Goal: Task Accomplishment & Management: Use online tool/utility

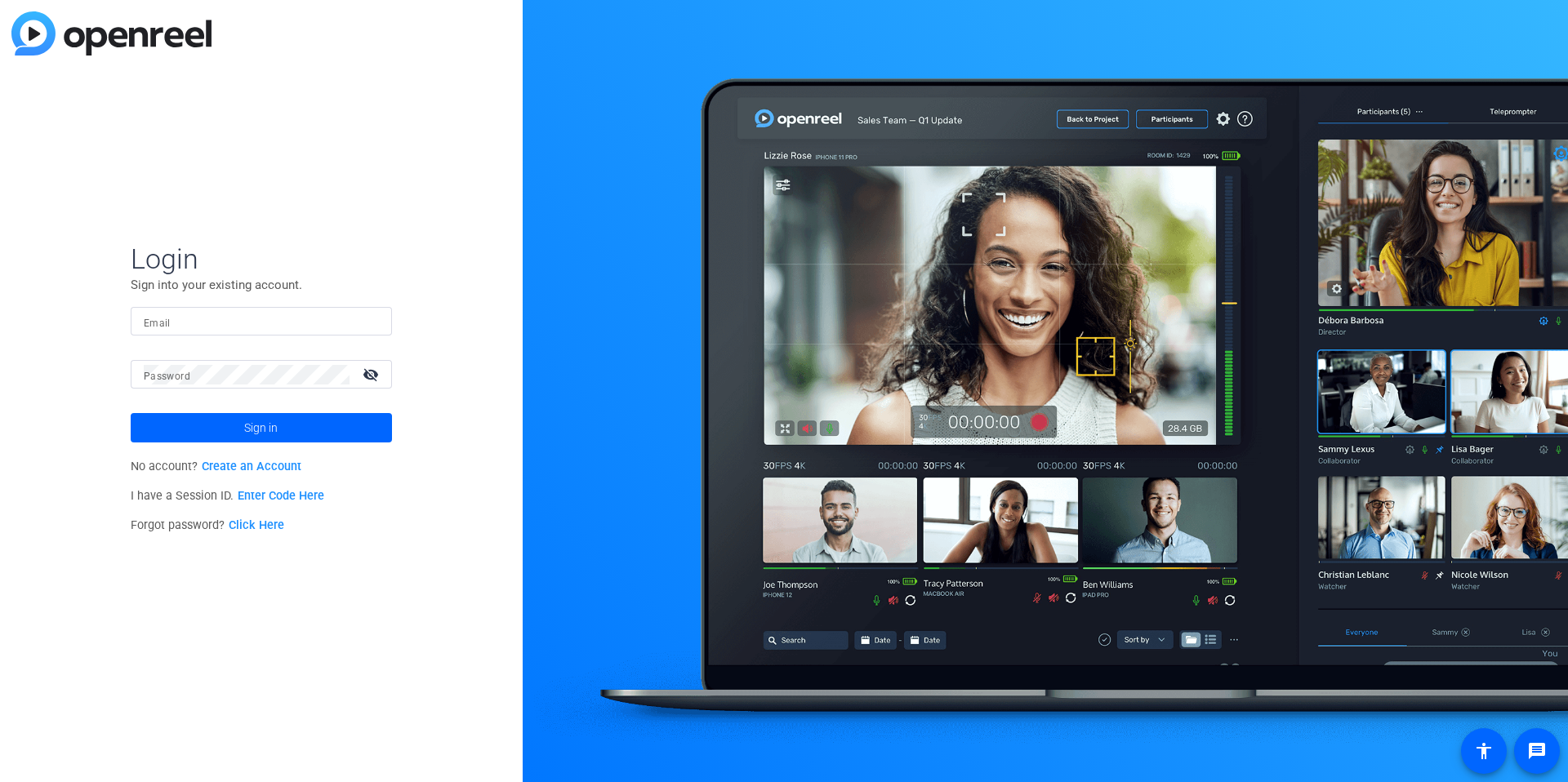
type input "[EMAIL_ADDRESS][DOMAIN_NAME]"
click at [234, 315] on input "[EMAIL_ADDRESS][DOMAIN_NAME]" at bounding box center [261, 322] width 235 height 20
click at [370, 317] on img at bounding box center [365, 322] width 11 height 20
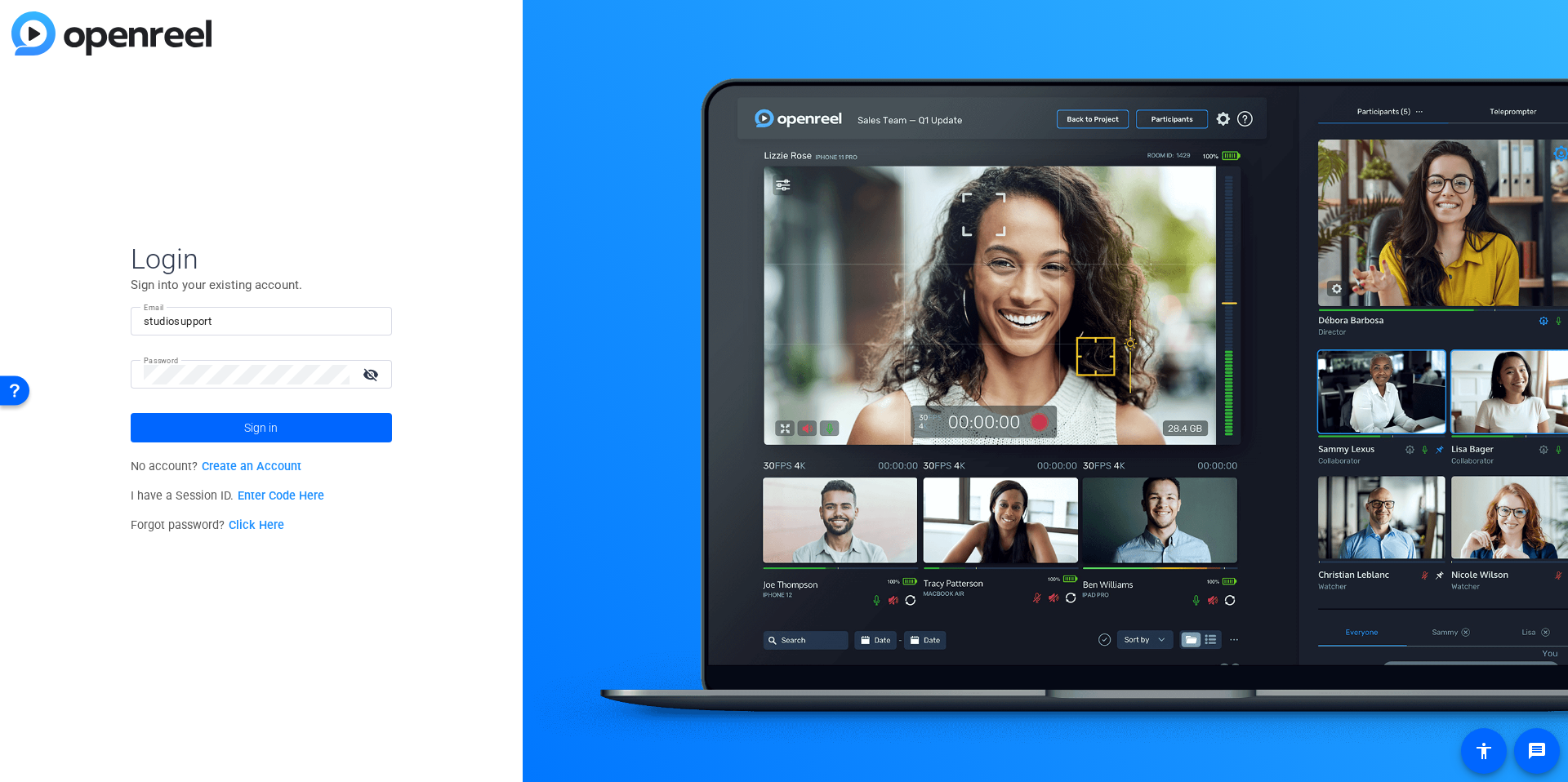
click at [463, 293] on div "Login Sign into your existing account. Email studiosupport Password visibility_…" at bounding box center [261, 391] width 523 height 782
click at [249, 309] on div "studiosupport" at bounding box center [261, 321] width 235 height 29
click at [370, 320] on img at bounding box center [365, 322] width 11 height 20
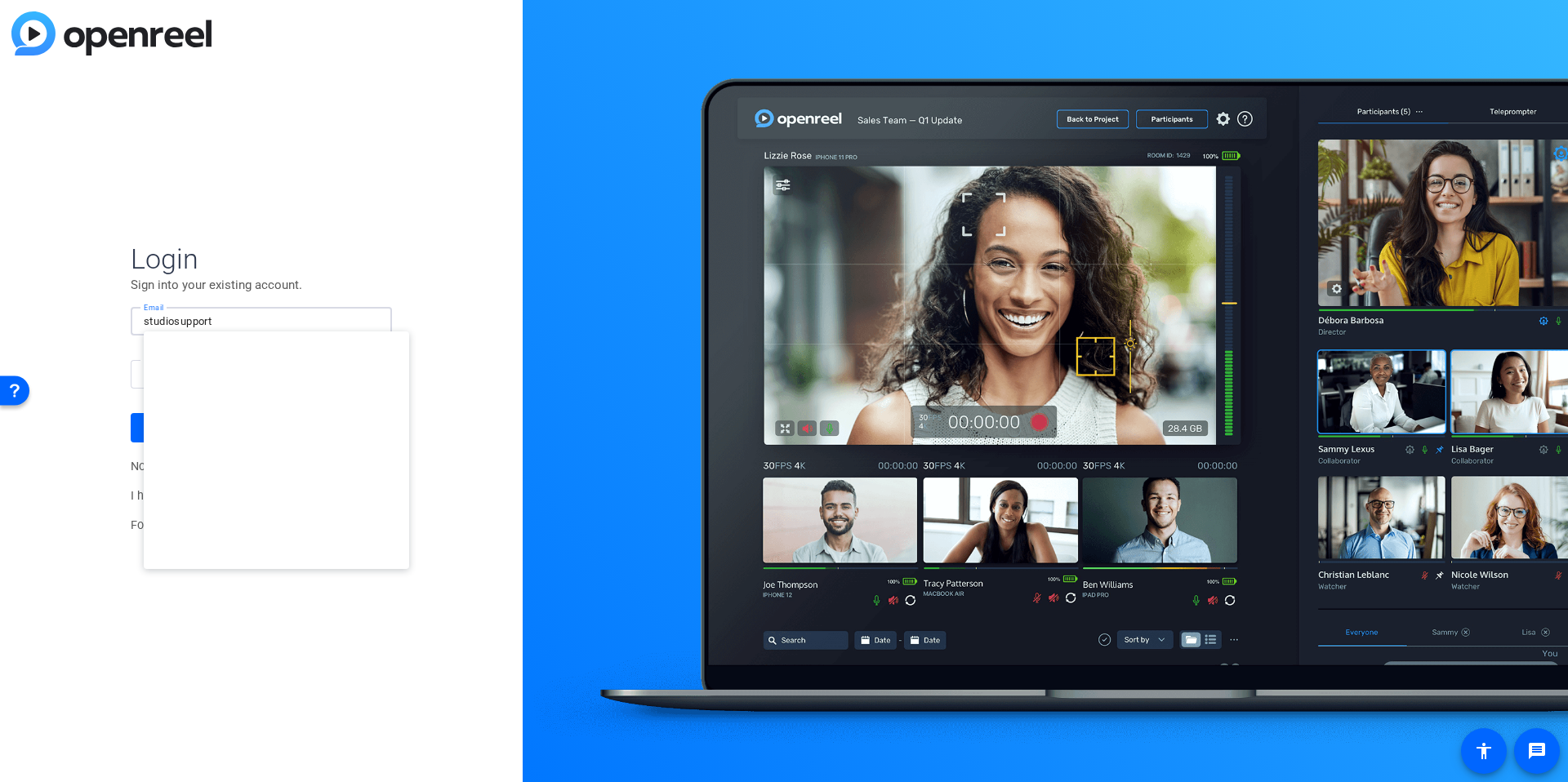
type input "studiosupport+1@openreel.com"
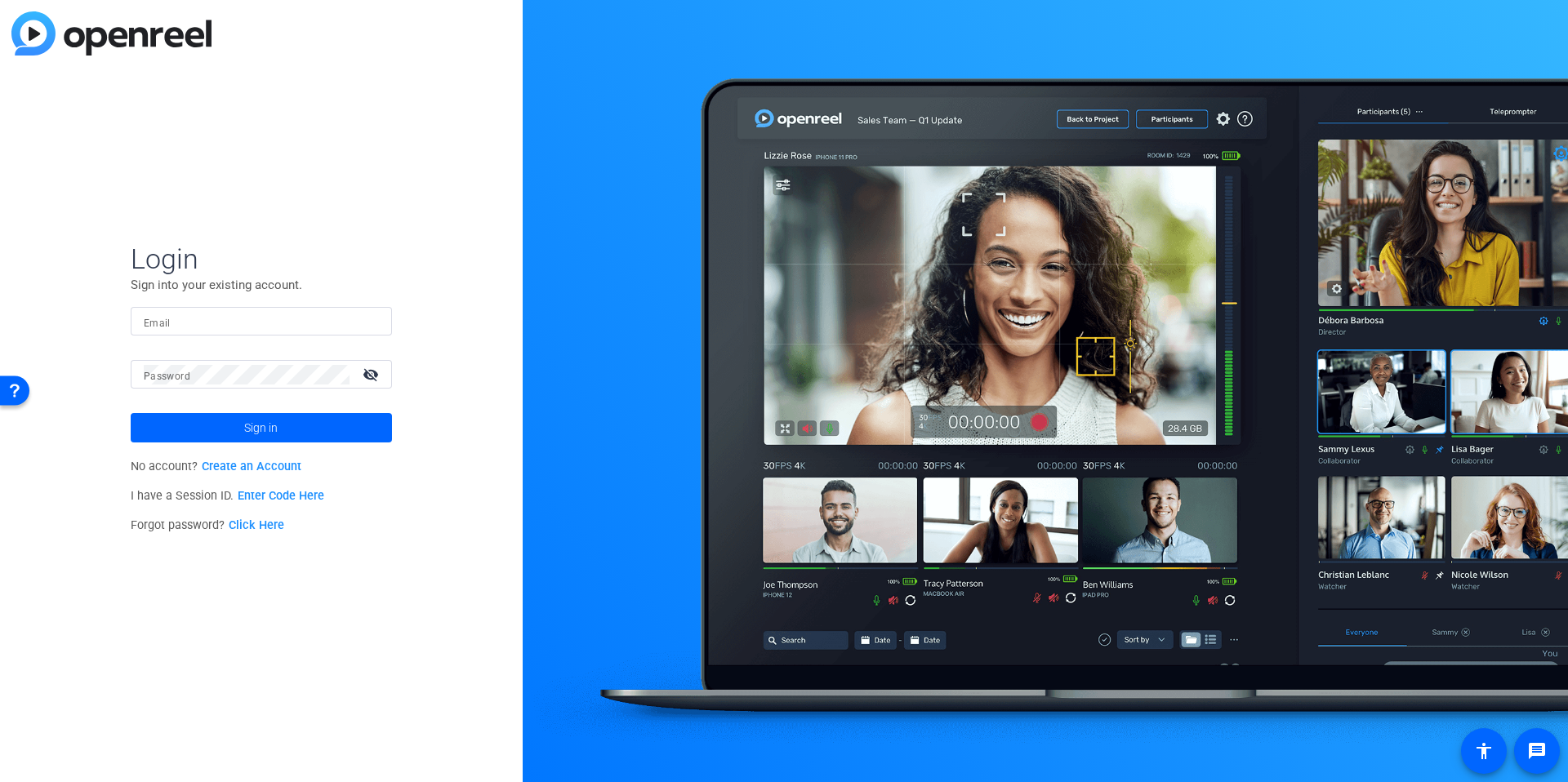
type input "[EMAIL_ADDRESS][DOMAIN_NAME]"
click at [133, 311] on div "Email dheiberger@openreel.com" at bounding box center [261, 321] width 261 height 29
click at [165, 315] on input "[EMAIL_ADDRESS][DOMAIN_NAME]" at bounding box center [261, 322] width 235 height 20
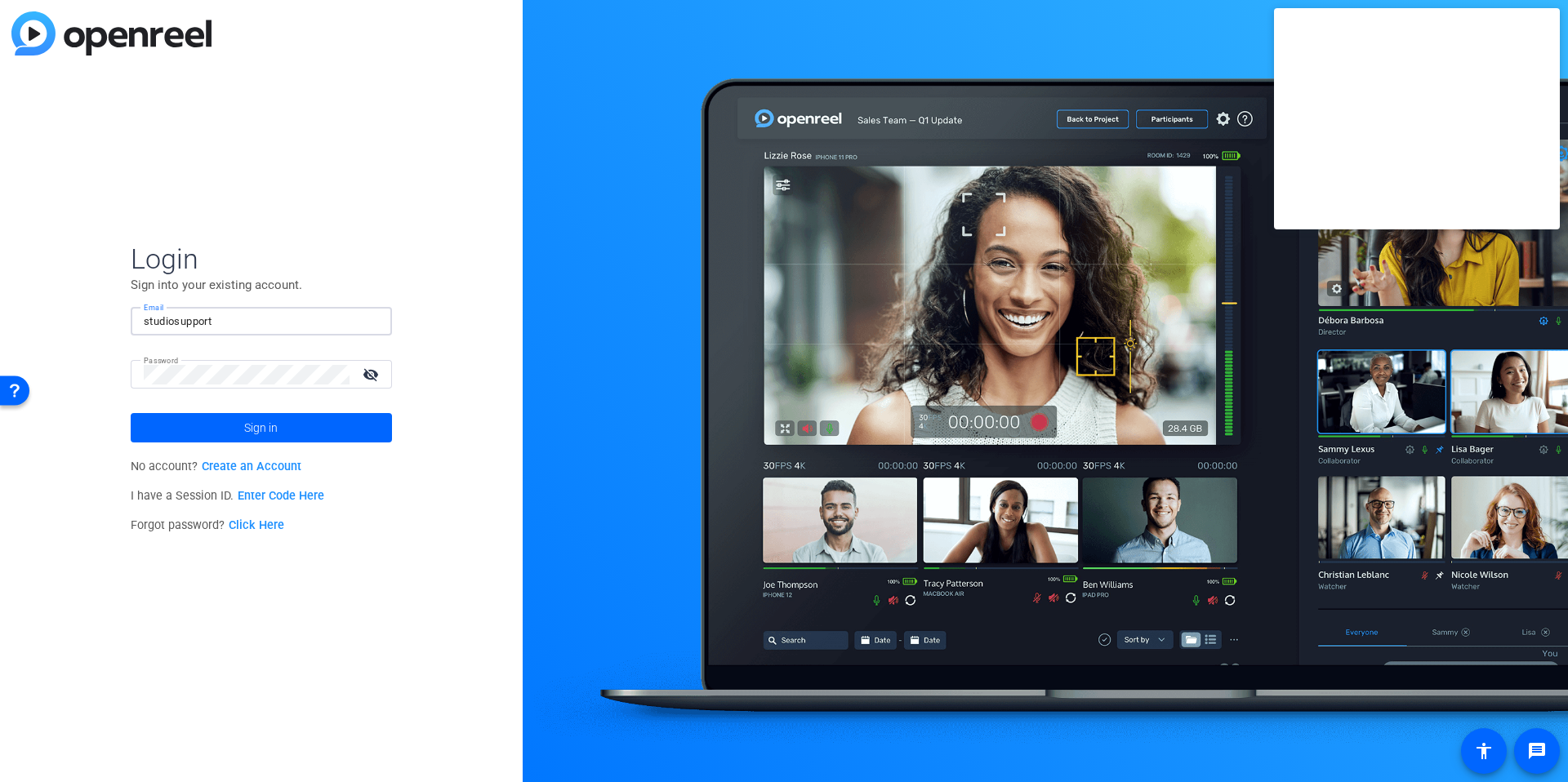
type input "studiosupport"
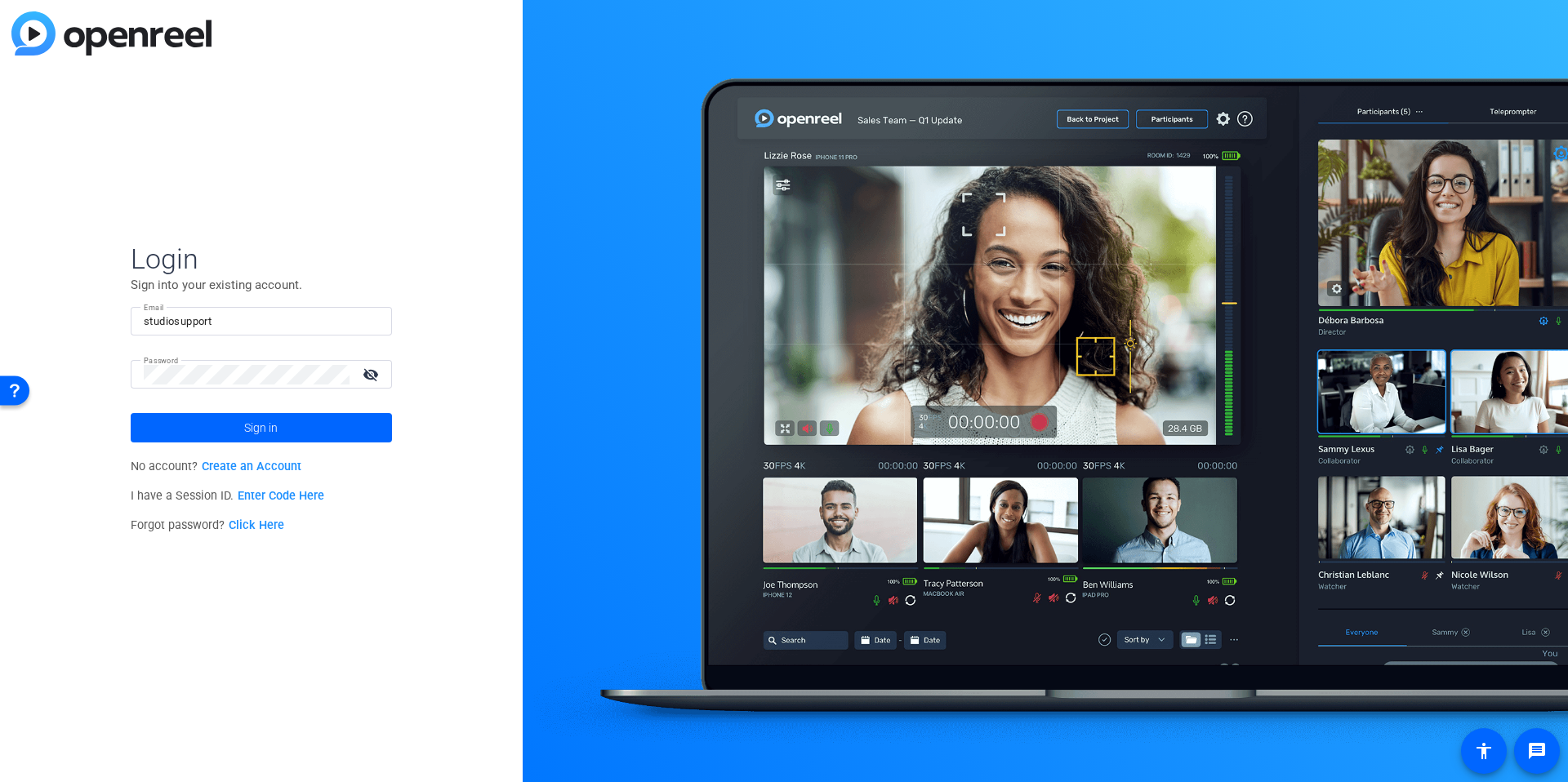
click at [257, 336] on mat-form-field "Email studiosupport" at bounding box center [261, 333] width 261 height 53
click at [266, 329] on input "studiosupport" at bounding box center [261, 322] width 235 height 20
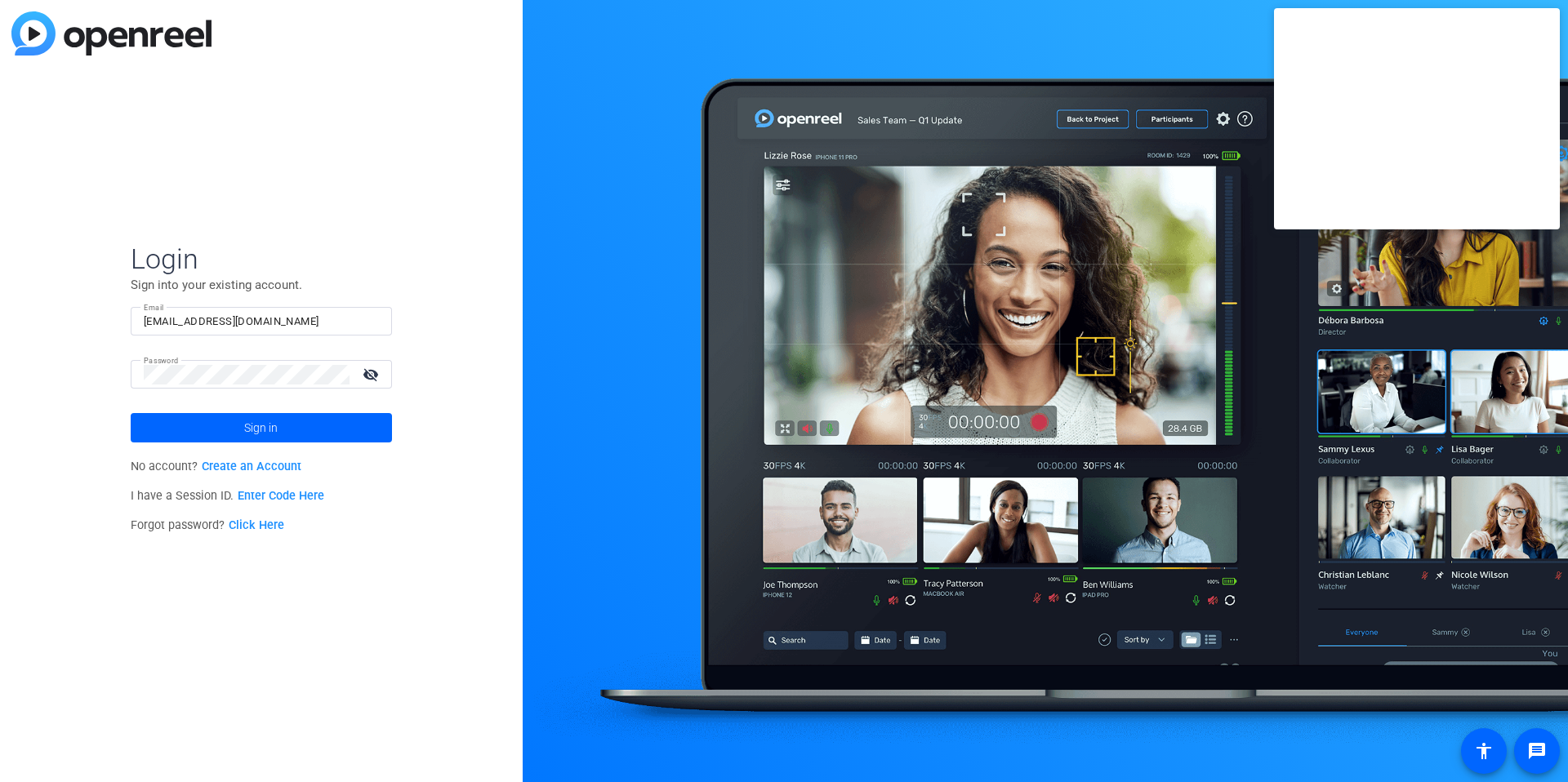
click at [204, 325] on input "[EMAIL_ADDRESS][DOMAIN_NAME]" at bounding box center [261, 322] width 235 height 20
click at [371, 312] on img at bounding box center [365, 322] width 11 height 20
type input "[EMAIL_ADDRESS][DOMAIN_NAME]"
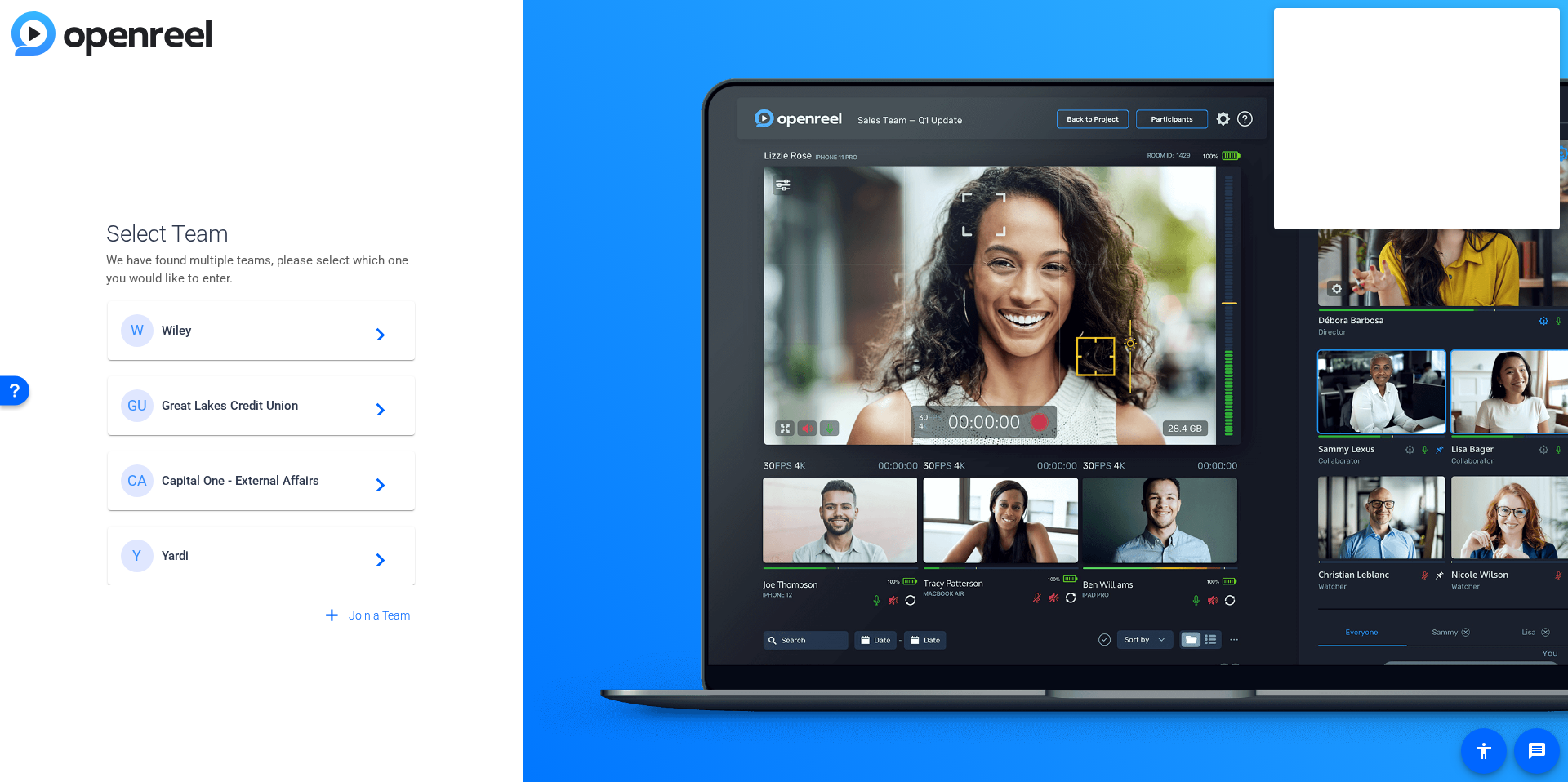
scroll to position [263, 0]
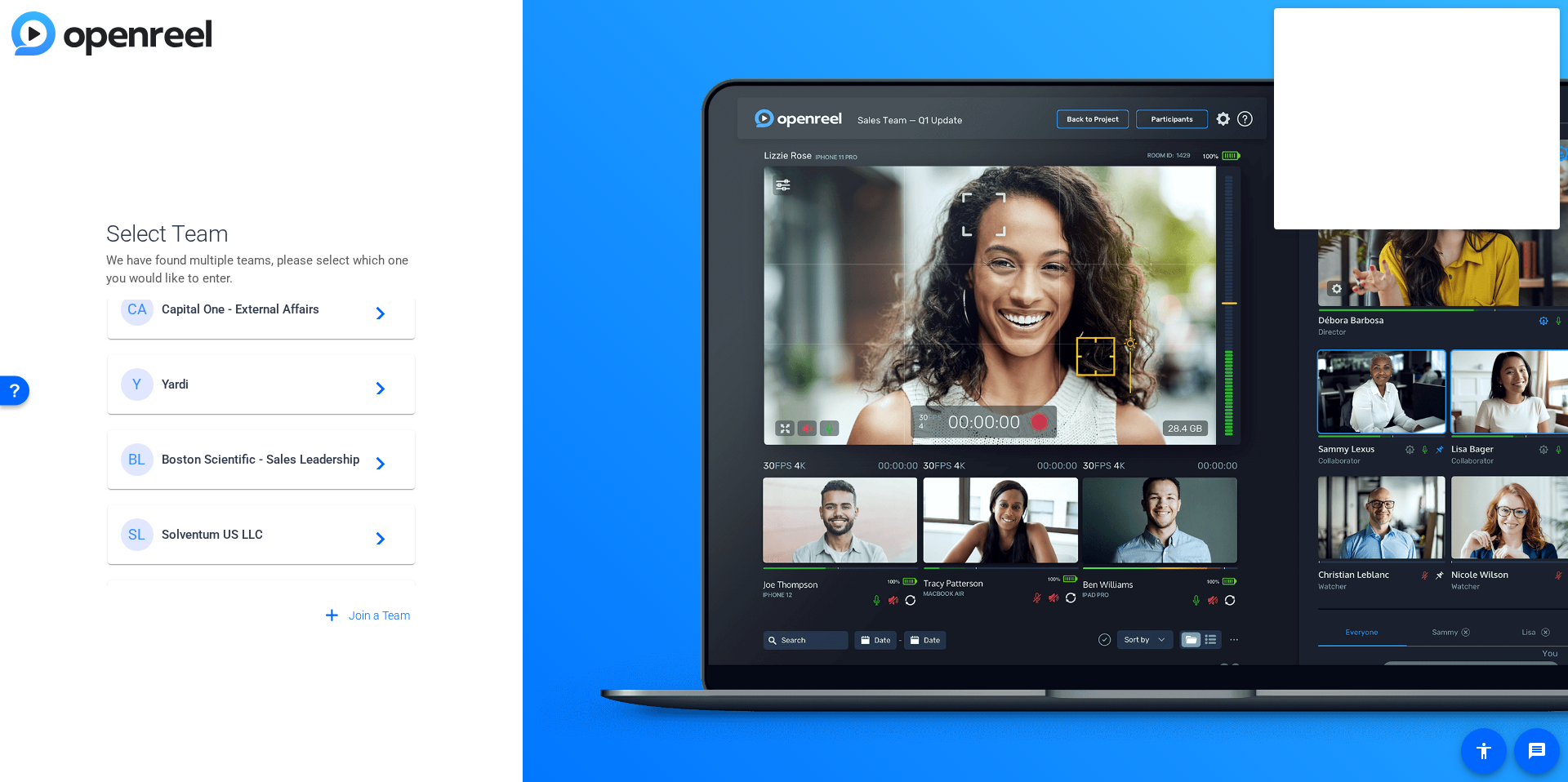
click at [179, 383] on span "Yardi" at bounding box center [263, 385] width 204 height 15
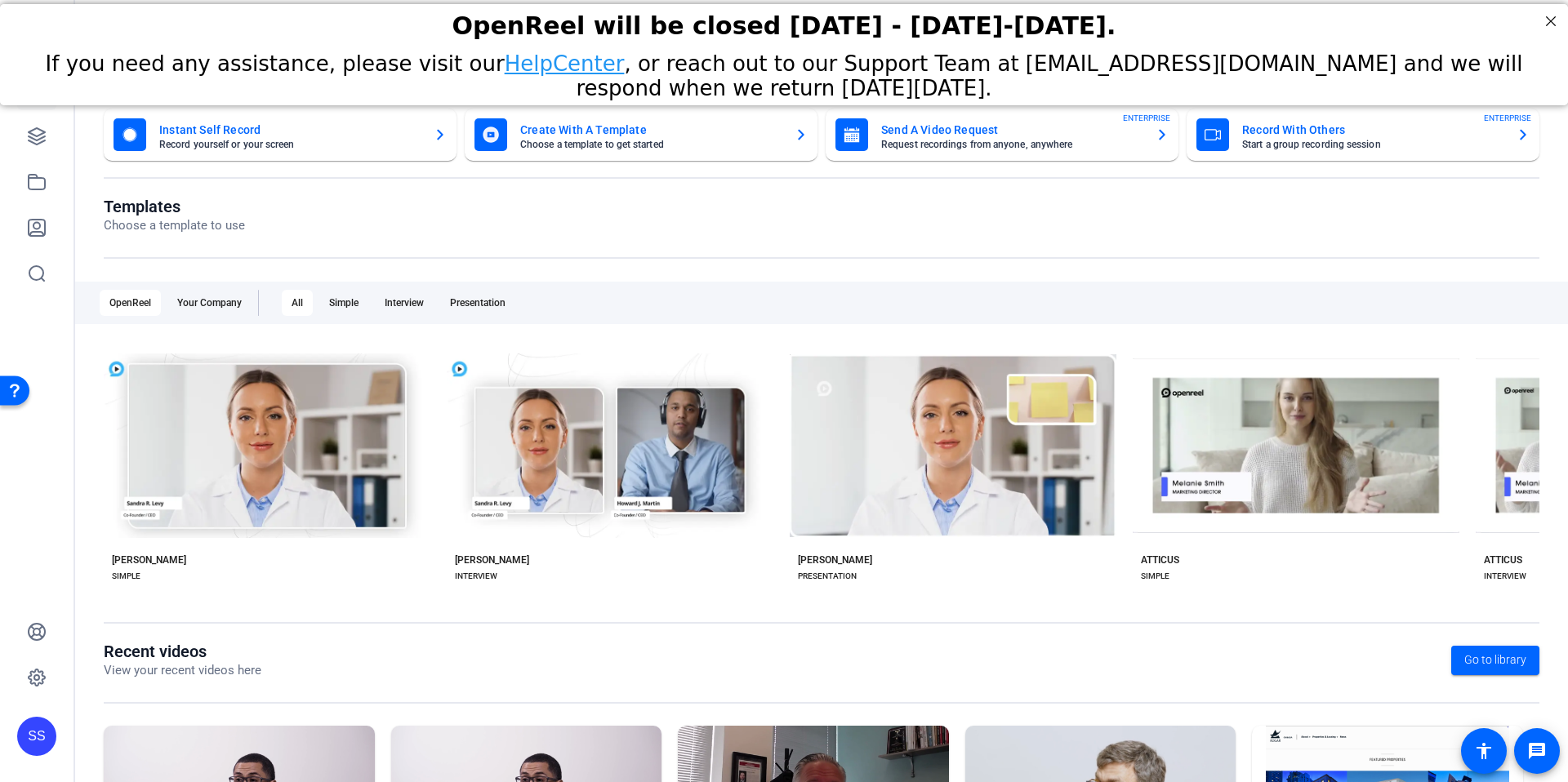
click at [43, 363] on div "SS" at bounding box center [37, 391] width 74 height 782
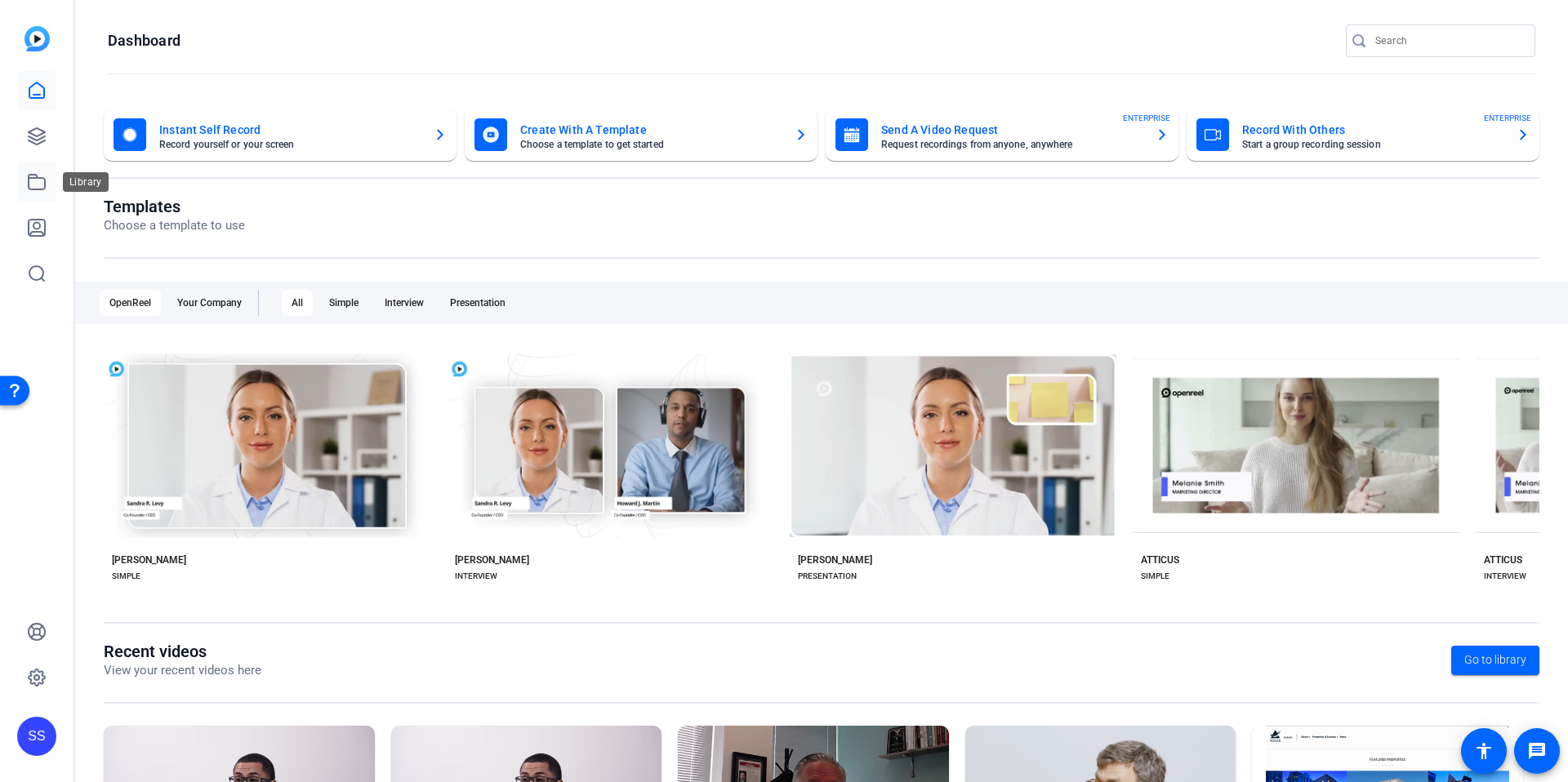
drag, startPoint x: 34, startPoint y: 188, endPoint x: 383, endPoint y: 210, distance: 349.7
click at [34, 188] on icon at bounding box center [37, 182] width 20 height 20
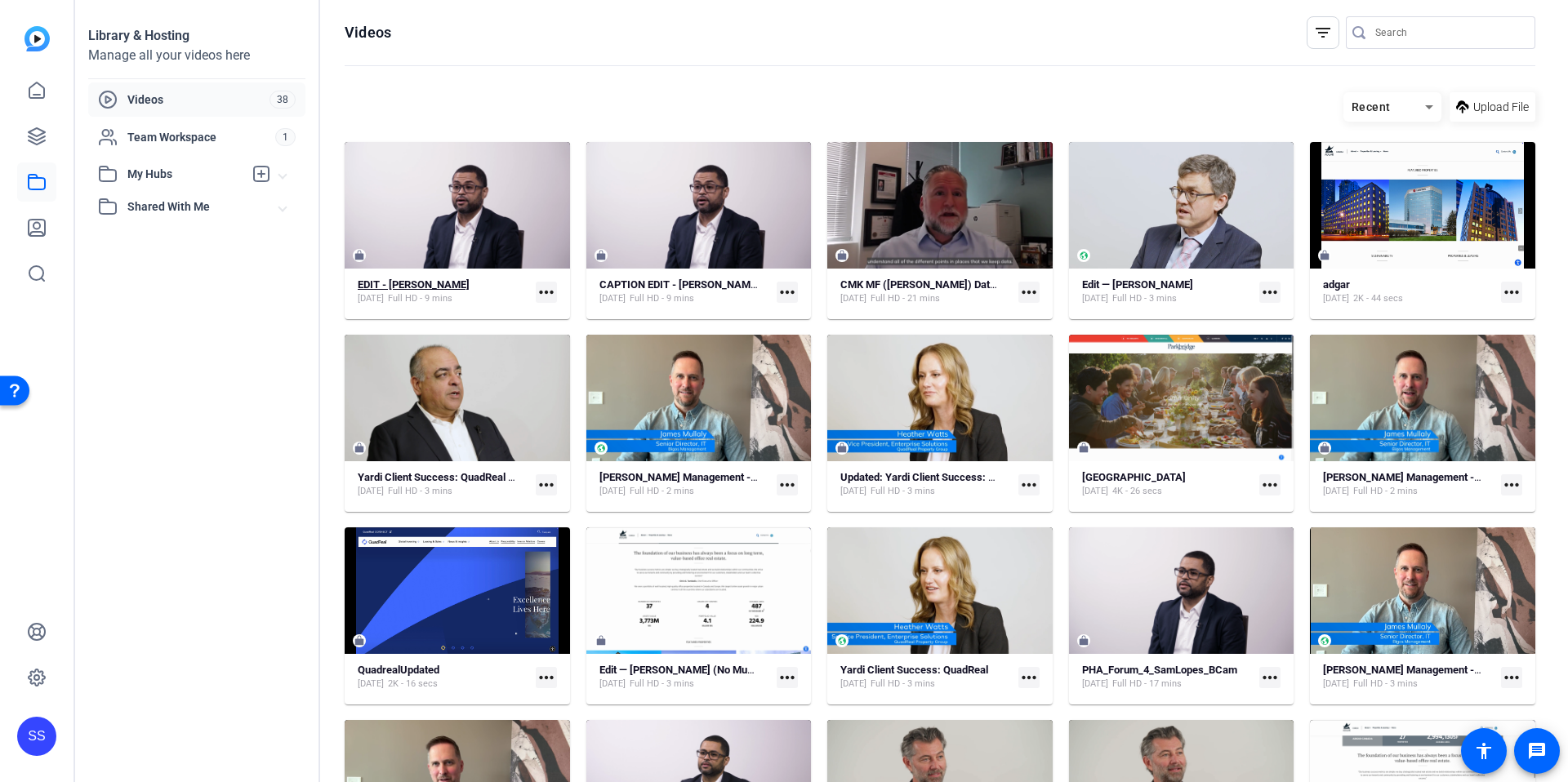
click at [434, 288] on strong "EDIT - [PERSON_NAME]" at bounding box center [413, 285] width 112 height 12
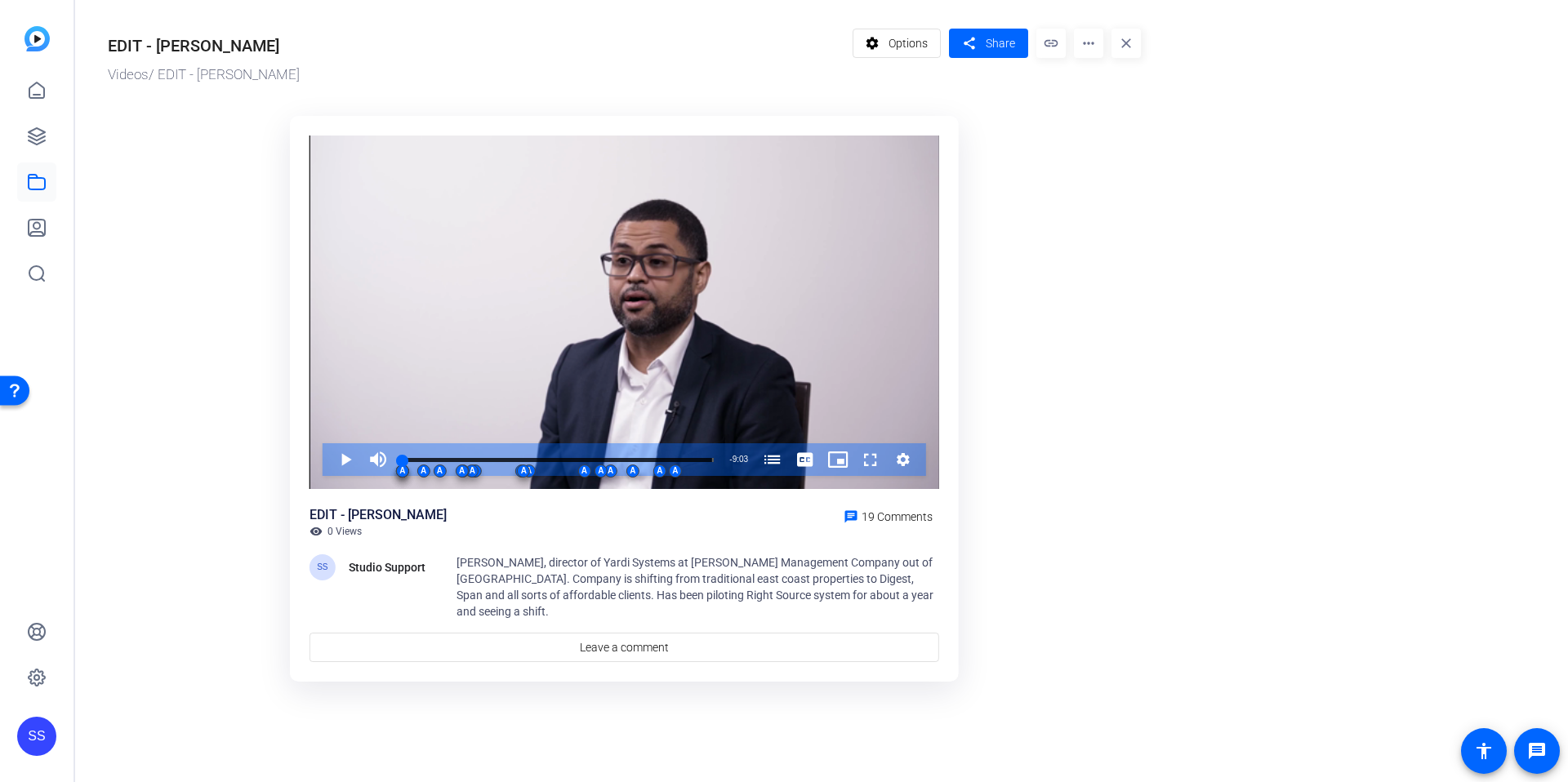
click at [179, 443] on ktd-grid "Video Player is loading. Play Video Play Mute Current Time 0:00 / Duration 9:03…" at bounding box center [624, 400] width 1033 height 588
click at [921, 42] on span "Options" at bounding box center [908, 43] width 39 height 31
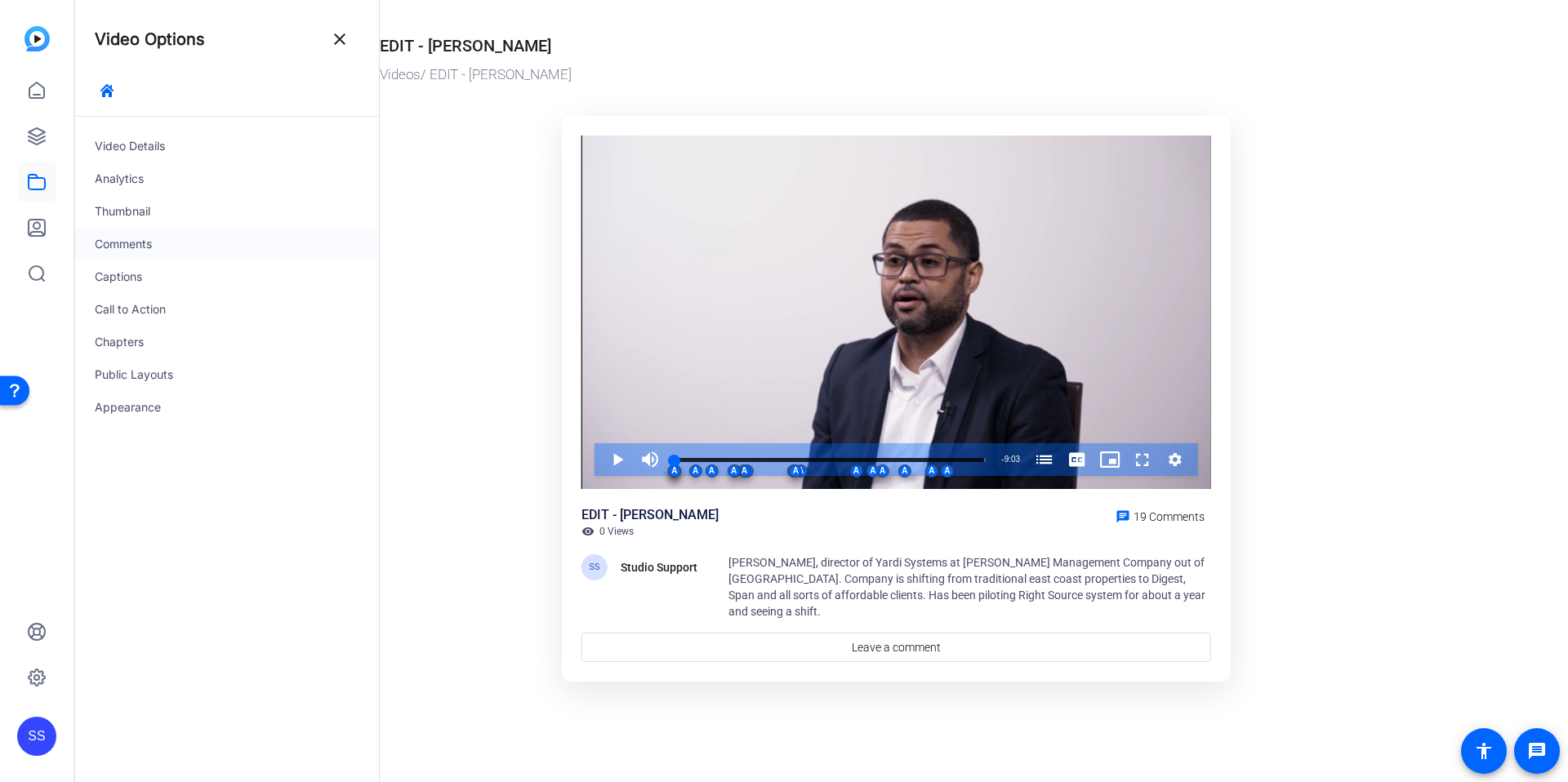
click at [155, 242] on div "Comments" at bounding box center [226, 244] width 304 height 33
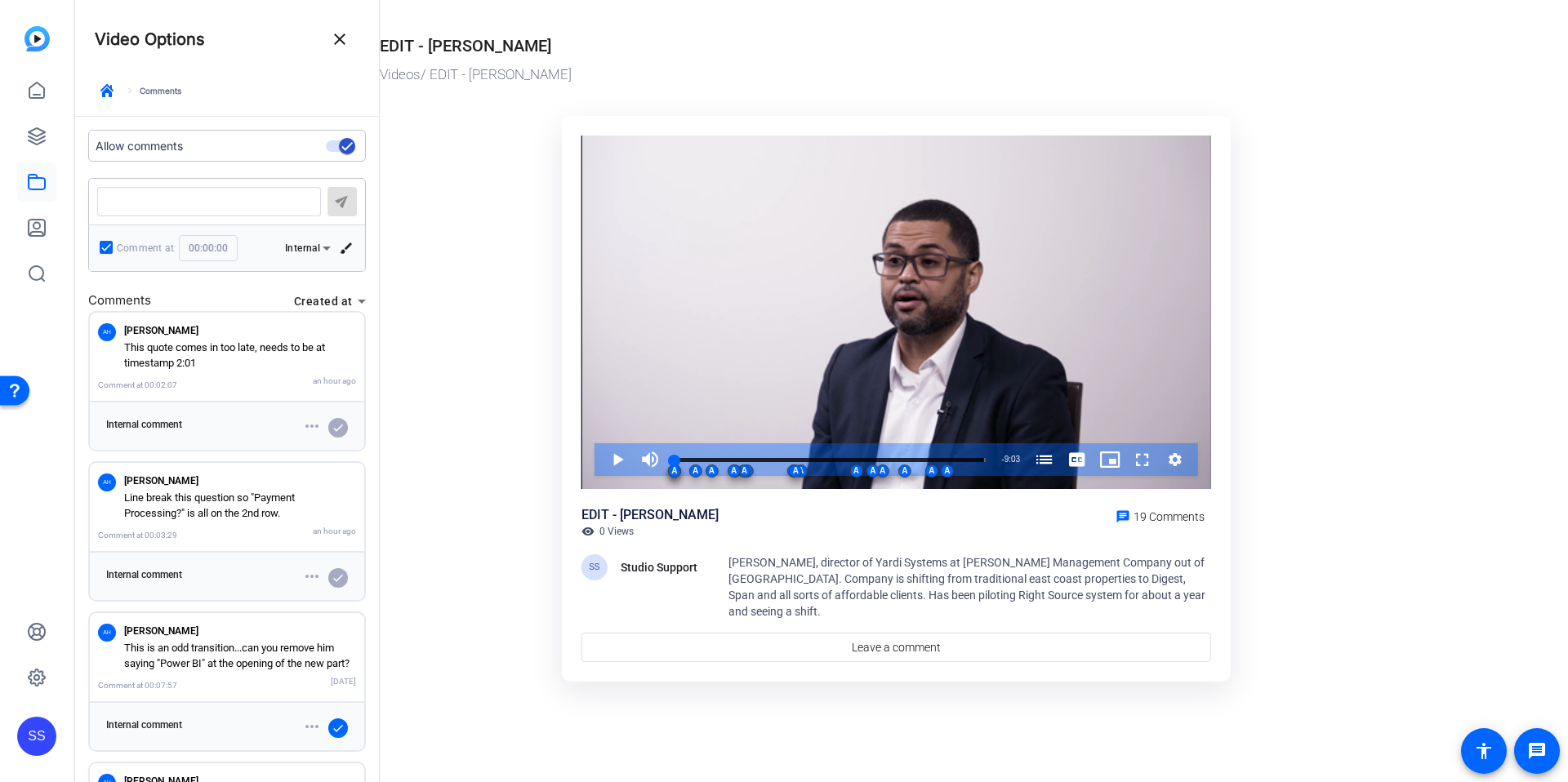
click at [443, 305] on ktd-grid "Video Player is loading. Play Video Play Mute Current Time 0:00 / Duration 9:03…" at bounding box center [896, 400] width 1033 height 588
click at [225, 497] on p "Line break this question so "Payment Processing?" is all on the 2nd row." at bounding box center [240, 506] width 232 height 32
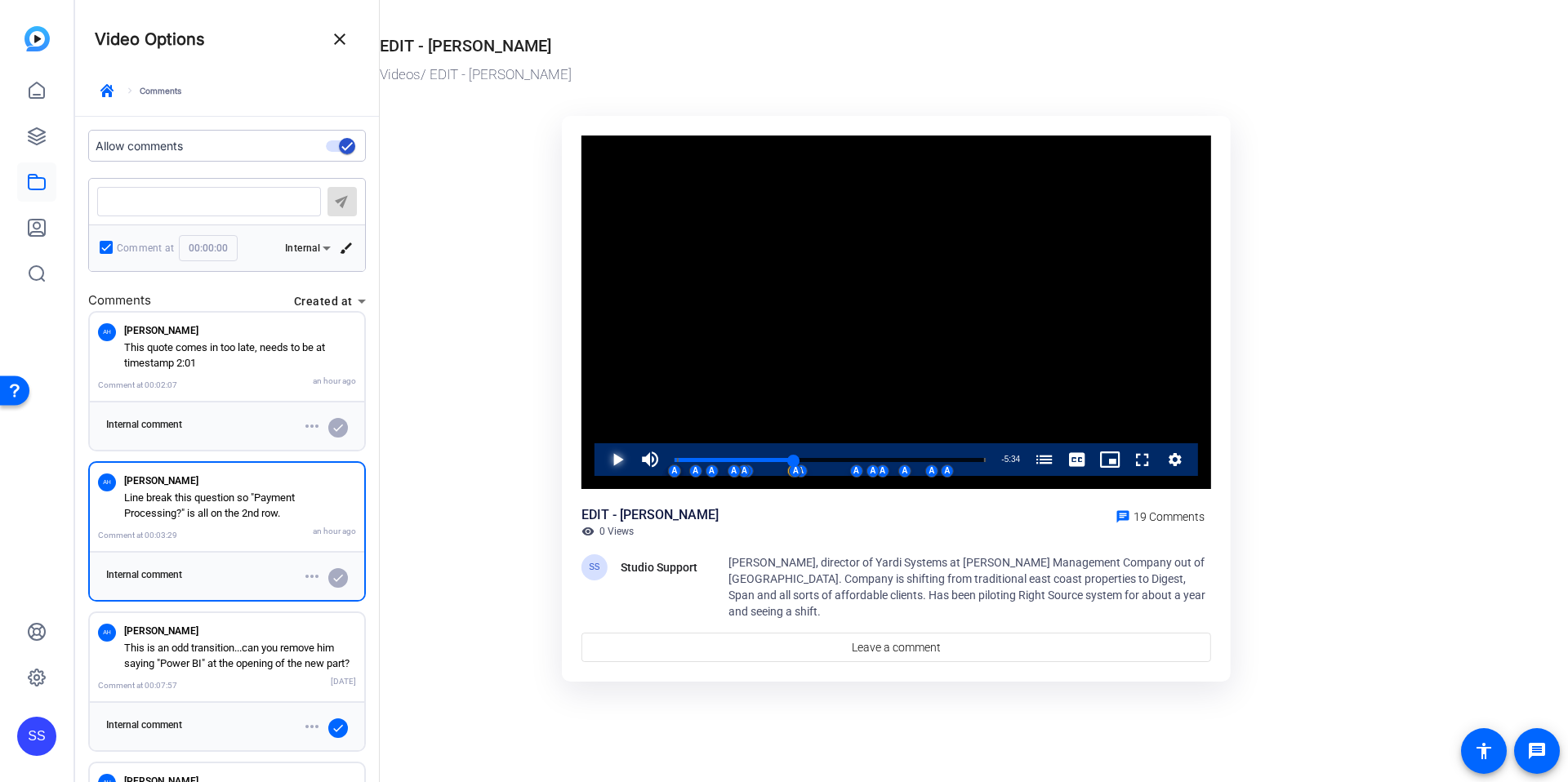
click at [601, 467] on span "Video Player" at bounding box center [601, 459] width 0 height 33
click at [164, 345] on p "This quote comes in too late, needs to be at timestamp 2:01" at bounding box center [240, 356] width 232 height 32
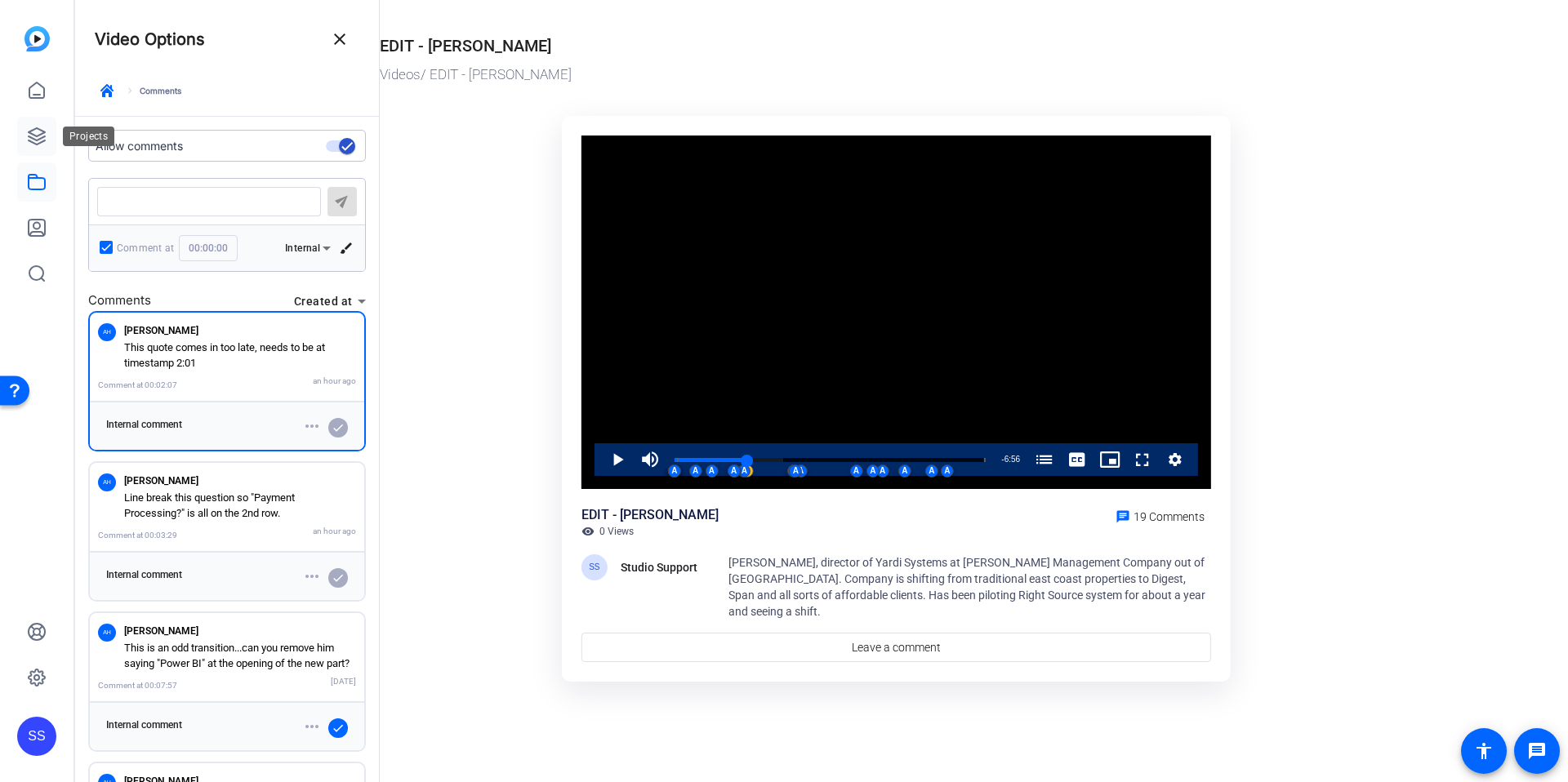
click at [32, 128] on icon at bounding box center [37, 136] width 20 height 20
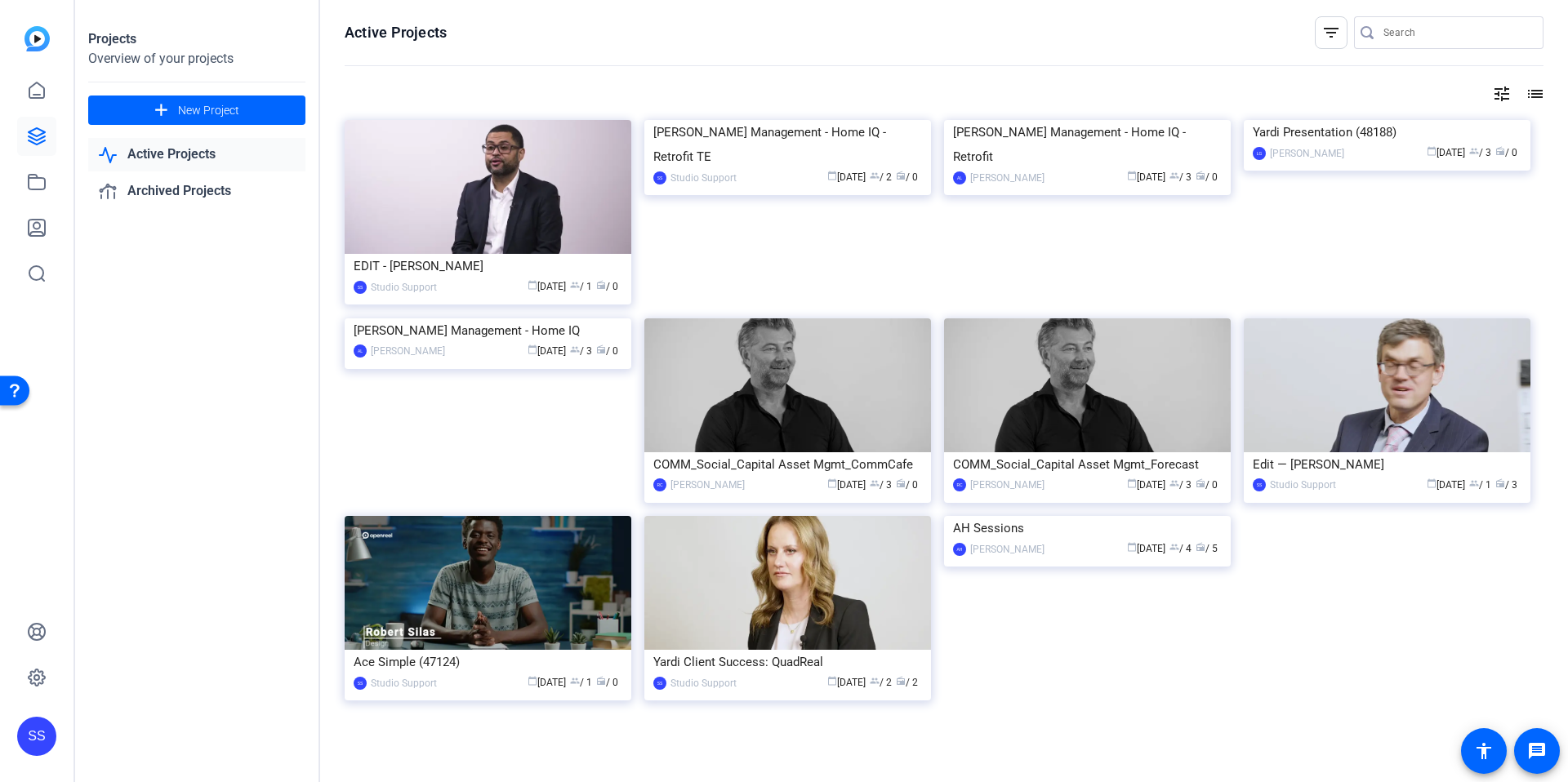
click at [250, 413] on div "Projects Overview of your projects add New Project Active Projects Archived Pro…" at bounding box center [197, 391] width 245 height 782
click at [497, 271] on div "EDIT - [PERSON_NAME]" at bounding box center [488, 266] width 269 height 25
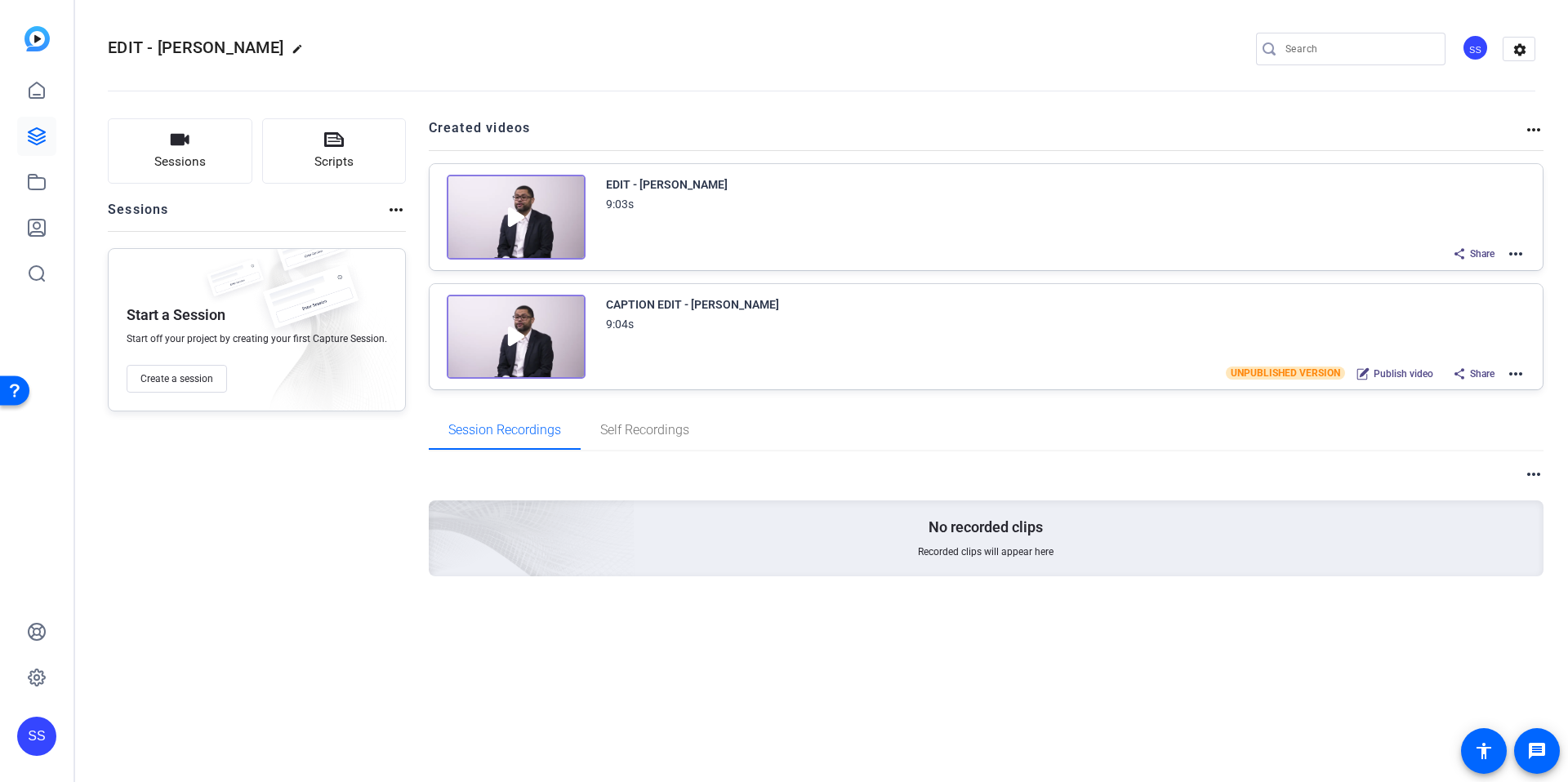
click at [1514, 252] on mat-icon "more_horiz" at bounding box center [1516, 254] width 20 height 20
click at [1457, 275] on span "Edit in Creator" at bounding box center [1455, 274] width 114 height 20
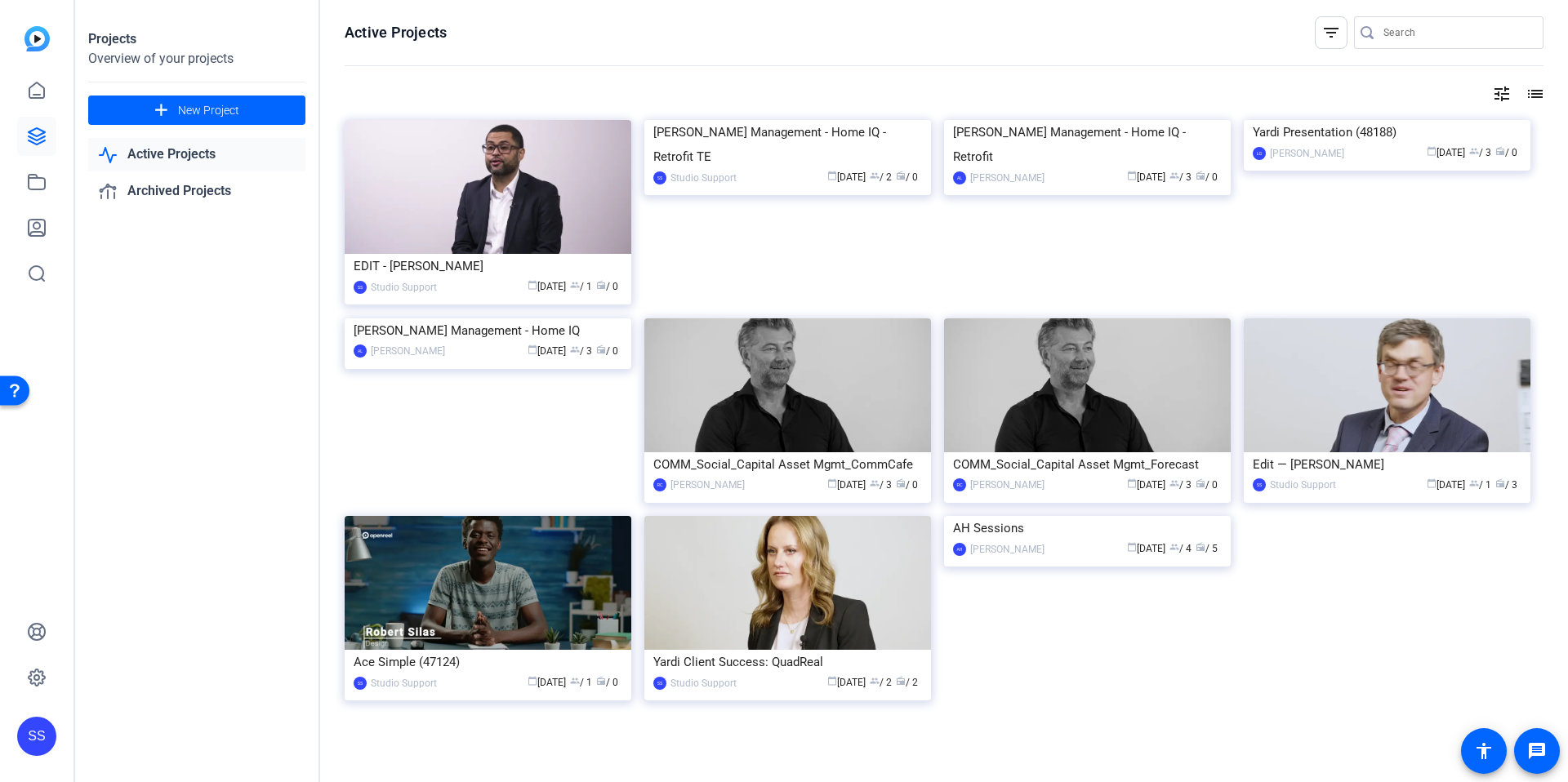
click at [263, 345] on div "Projects Overview of your projects add New Project Active Projects Archived Pro…" at bounding box center [197, 391] width 245 height 782
click at [493, 253] on img at bounding box center [488, 187] width 287 height 133
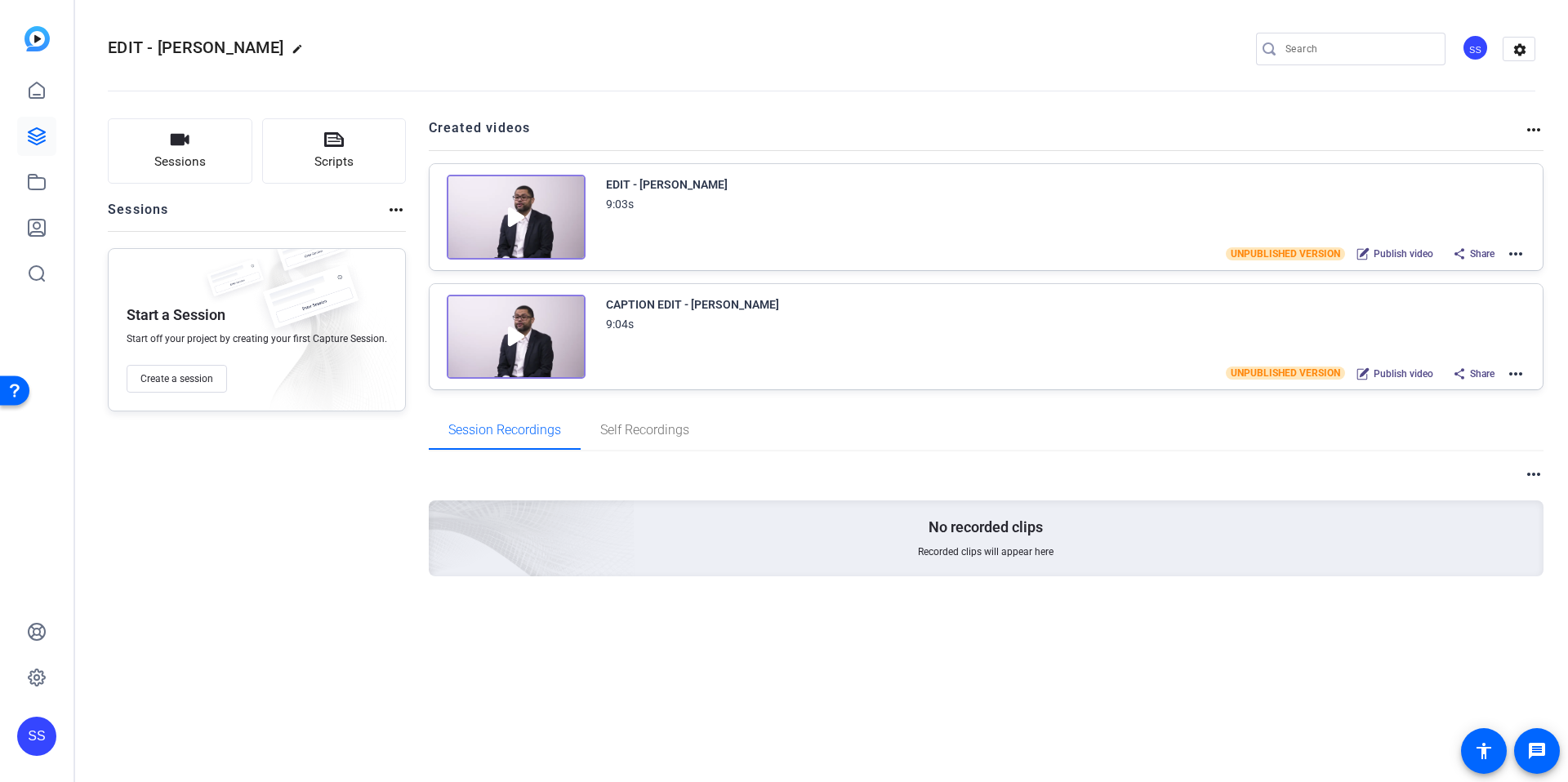
click at [1511, 373] on mat-icon "more_horiz" at bounding box center [1516, 375] width 20 height 20
click at [1428, 394] on span "Edit in Creator" at bounding box center [1455, 392] width 114 height 20
click at [727, 94] on openreel-divider-bar at bounding box center [821, 86] width 1428 height 50
